Goal: Navigation & Orientation: Find specific page/section

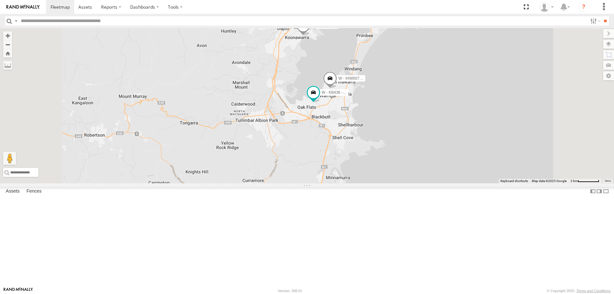
drag, startPoint x: 502, startPoint y: 147, endPoint x: 488, endPoint y: 201, distance: 55.3
click at [489, 183] on div "B - DG93WL - [PERSON_NAME] M - CZ65YA - [PERSON_NAME] C - FFZ14X- [PERSON_NAME]…" at bounding box center [307, 105] width 614 height 155
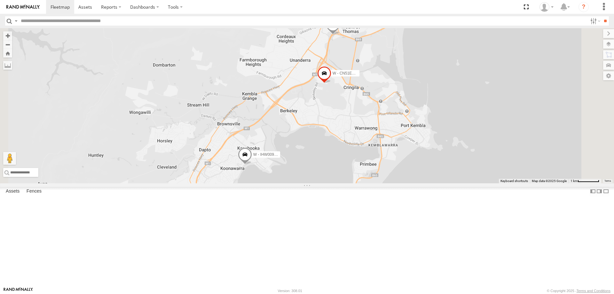
drag, startPoint x: 565, startPoint y: 178, endPoint x: 536, endPoint y: 88, distance: 94.4
click at [536, 88] on div "B - DG93WL - Josh Fahd M - CZ65YA - Andrew Gal C - FFZ14X- Ethan Hicks DH50DV -…" at bounding box center [307, 105] width 614 height 155
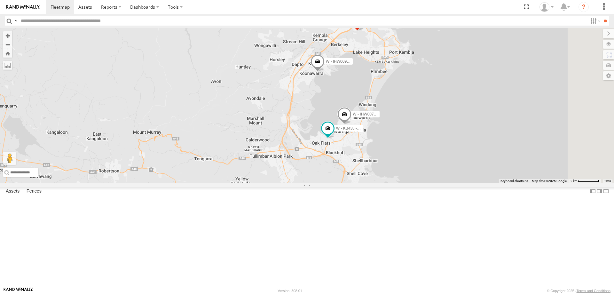
drag, startPoint x: 497, startPoint y: 245, endPoint x: 482, endPoint y: 208, distance: 40.5
click at [492, 183] on div "B - DG93WL - Josh Fahd M - CZ65YA - Andrew Gal C - FFZ14X- Ethan Hicks DH50DV -…" at bounding box center [307, 105] width 614 height 155
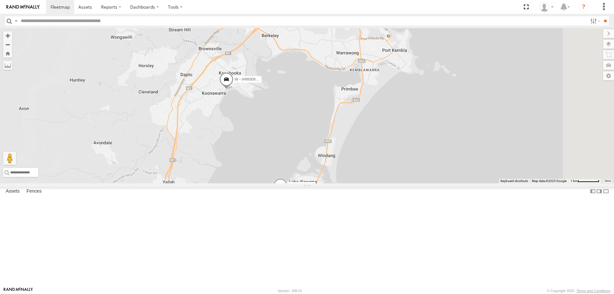
drag, startPoint x: 579, startPoint y: 141, endPoint x: 496, endPoint y: 196, distance: 98.9
click at [497, 183] on div "B - DG93WL - Josh Fahd M - CZ65YA - Andrew Gal C - FFZ14X- Ethan Hicks DH50DV -…" at bounding box center [307, 105] width 614 height 155
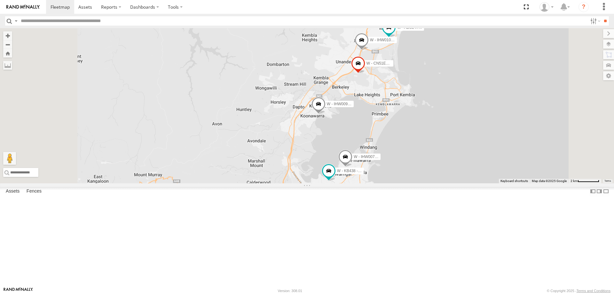
drag, startPoint x: 553, startPoint y: 119, endPoint x: 535, endPoint y: 170, distance: 54.8
click at [537, 170] on div "B - DG93WL - Josh Fahd M - CZ65YA - Andrew Gal C - FFZ14X- Ethan Hicks DH50DV -…" at bounding box center [307, 105] width 614 height 155
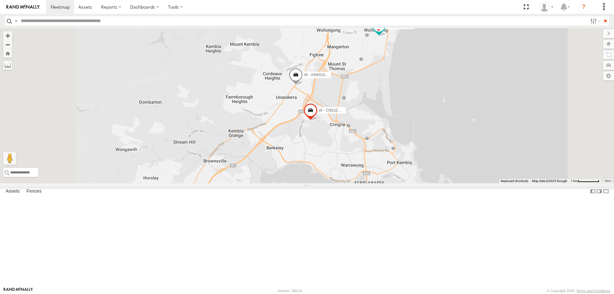
drag, startPoint x: 525, startPoint y: 159, endPoint x: 525, endPoint y: 146, distance: 13.1
click at [529, 143] on div "W - CN51ES - Cameron Ashby W - ADS247 - Nassir Hull W - IHW010 - Scott Carey" at bounding box center [307, 105] width 614 height 155
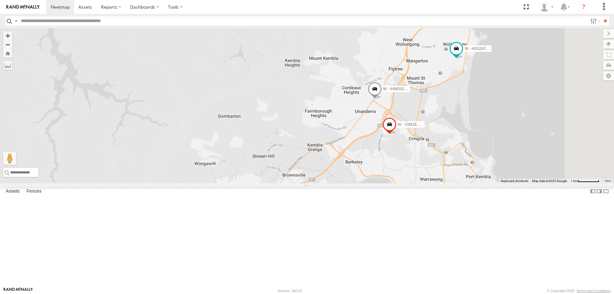
drag, startPoint x: 535, startPoint y: 174, endPoint x: 501, endPoint y: 126, distance: 58.7
click at [501, 126] on div "W - CN51ES - Cameron Ashby W - ADS247 - Nassir Hull W - IHW010 - Scott Carey W …" at bounding box center [307, 105] width 614 height 155
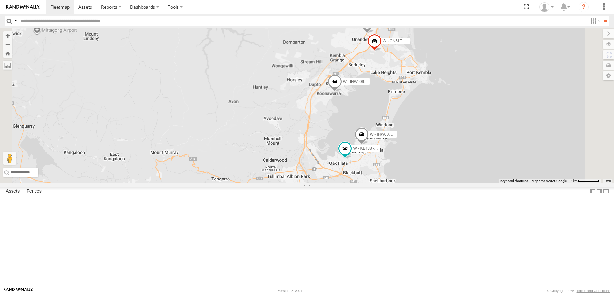
drag, startPoint x: 531, startPoint y: 218, endPoint x: 507, endPoint y: 146, distance: 75.6
click at [507, 146] on div "W - CN51ES - Cameron Ashby W - ADS247 - Nassir Hull W - IHW010 - Scott Carey W …" at bounding box center [307, 105] width 614 height 155
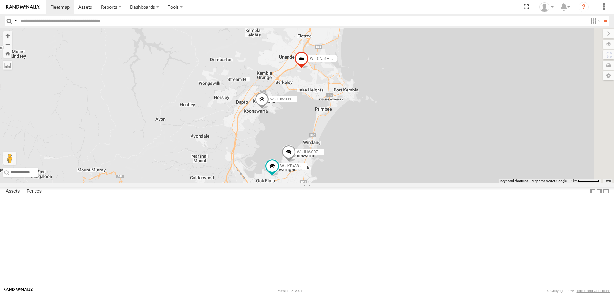
drag, startPoint x: 515, startPoint y: 136, endPoint x: 469, endPoint y: 237, distance: 111.0
click at [470, 183] on div "W - CN51ES - Cameron Ashby W - IHW009 - Geoff Cooper W - IHW007 - Paul Whatman …" at bounding box center [307, 105] width 614 height 155
click at [301, 51] on span at bounding box center [294, 42] width 14 height 17
click at [485, 183] on div "W - CN51ES - Cameron Ashby W - IHW009 - Geoff Cooper W - IHW007 - Paul Whatman …" at bounding box center [307, 105] width 614 height 155
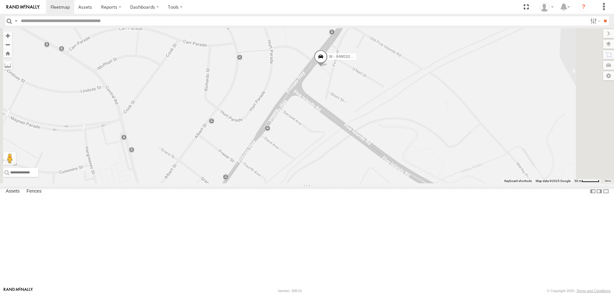
click at [328, 67] on span at bounding box center [320, 58] width 14 height 17
click at [487, 80] on div "W - CN51ES - Cameron Ashby W - IHW009 - Geoff Cooper W - IHW007 - Paul Whatman …" at bounding box center [307, 105] width 614 height 155
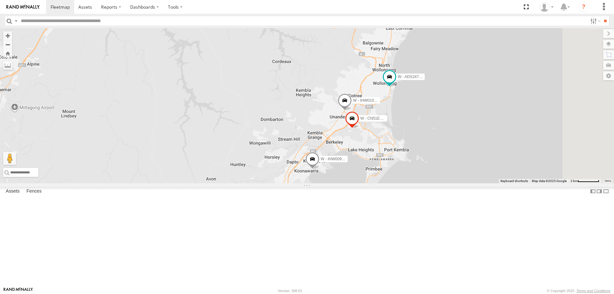
drag, startPoint x: 489, startPoint y: 170, endPoint x: 471, endPoint y: 157, distance: 22.6
click at [471, 157] on div "W - IHW010 - Scott Carey W - CN51ES - Cameron Ashby W - IHW009 - Geoff Cooper W…" at bounding box center [307, 105] width 614 height 155
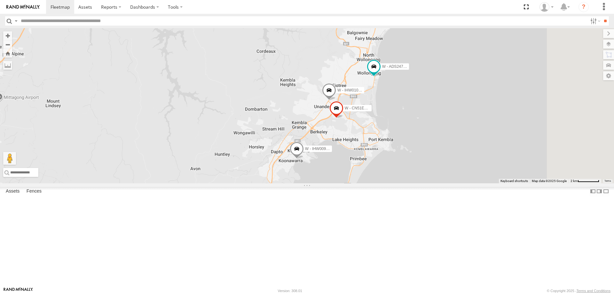
click at [313, 221] on span at bounding box center [307, 216] width 12 height 12
click at [352, 218] on link at bounding box center [349, 216] width 7 height 4
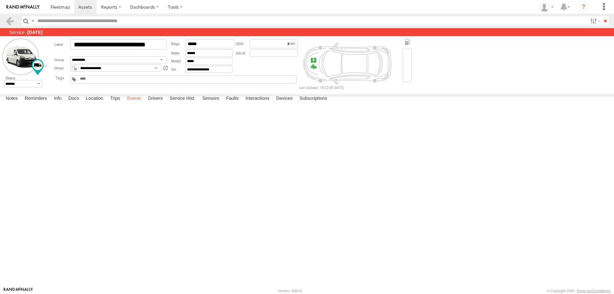
click at [132, 103] on label "Events" at bounding box center [134, 98] width 20 height 9
click at [115, 103] on label "Trips" at bounding box center [115, 98] width 17 height 9
click at [60, 8] on span at bounding box center [59, 7] width 19 height 6
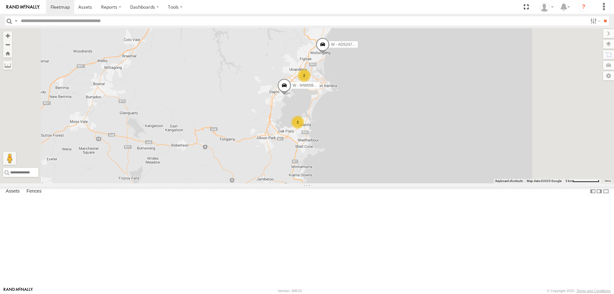
drag, startPoint x: 440, startPoint y: 101, endPoint x: 420, endPoint y: 190, distance: 90.9
click at [429, 183] on div "B - DG93WL - Josh Fahd M - CZ65YA - Andrew Gal W - CM32CA - Cam Duffield C - FF…" at bounding box center [307, 105] width 614 height 155
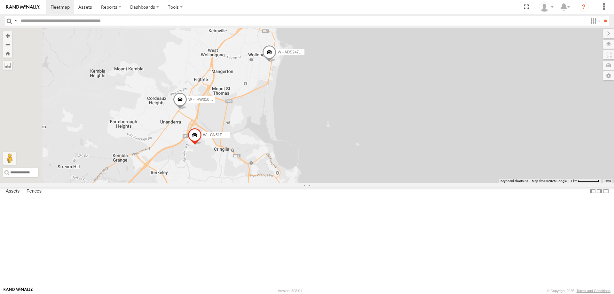
click at [276, 62] on span at bounding box center [269, 53] width 14 height 17
click at [316, 55] on link at bounding box center [313, 52] width 7 height 4
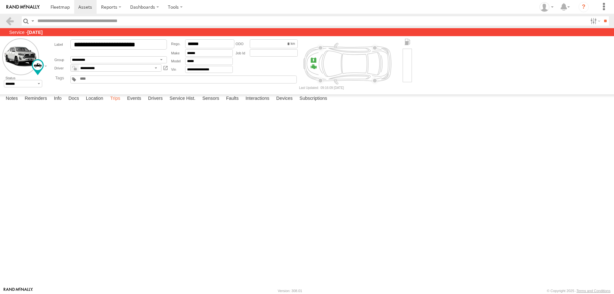
click at [116, 103] on label "Trips" at bounding box center [115, 98] width 17 height 9
click at [61, 6] on span at bounding box center [59, 7] width 19 height 6
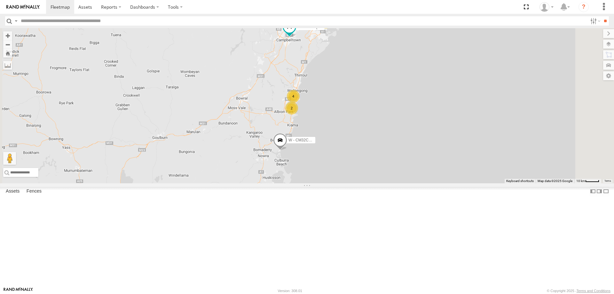
drag, startPoint x: 409, startPoint y: 133, endPoint x: 413, endPoint y: 184, distance: 51.5
click at [413, 183] on div "B - DG93WL - [PERSON_NAME] M - CZ65YA - [PERSON_NAME] W - CM32CA - [PERSON_NAME…" at bounding box center [307, 105] width 614 height 155
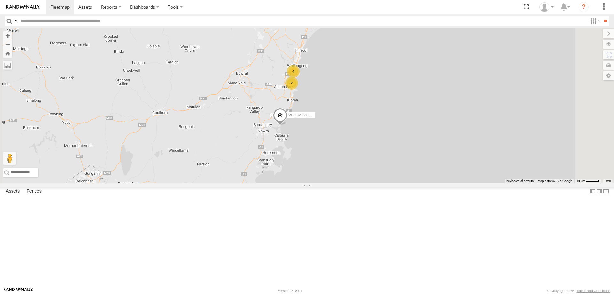
drag, startPoint x: 416, startPoint y: 158, endPoint x: 416, endPoint y: 137, distance: 21.1
click at [416, 137] on div "B - DG93WL - [PERSON_NAME] M - CZ65YA - [PERSON_NAME] W - CM32CA - [PERSON_NAME…" at bounding box center [307, 105] width 614 height 155
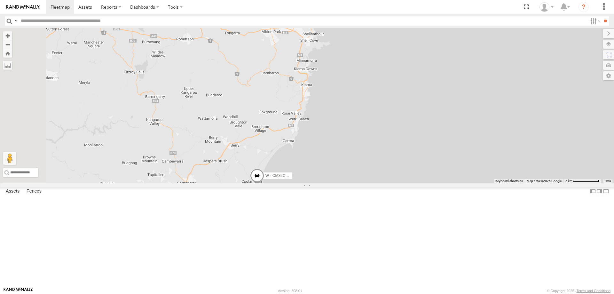
drag, startPoint x: 428, startPoint y: 140, endPoint x: 436, endPoint y: 113, distance: 28.7
click at [435, 119] on div "B - DG93WL - [PERSON_NAME] M - CZ65YA - [PERSON_NAME] W - CM32CA - [PERSON_NAME…" at bounding box center [307, 105] width 614 height 155
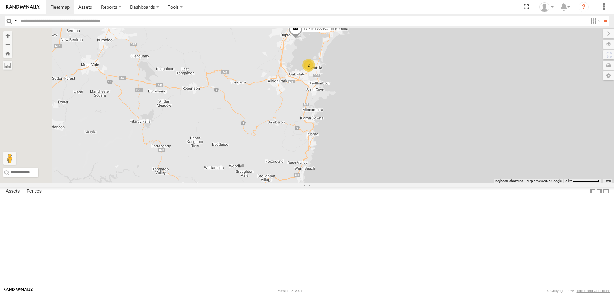
drag, startPoint x: 454, startPoint y: 114, endPoint x: 441, endPoint y: 230, distance: 116.1
click at [441, 183] on div "B - DG93WL - [PERSON_NAME] M - CZ65YA - [PERSON_NAME] W - CM32CA - [PERSON_NAME…" at bounding box center [307, 105] width 614 height 155
